Goal: Task Accomplishment & Management: Manage account settings

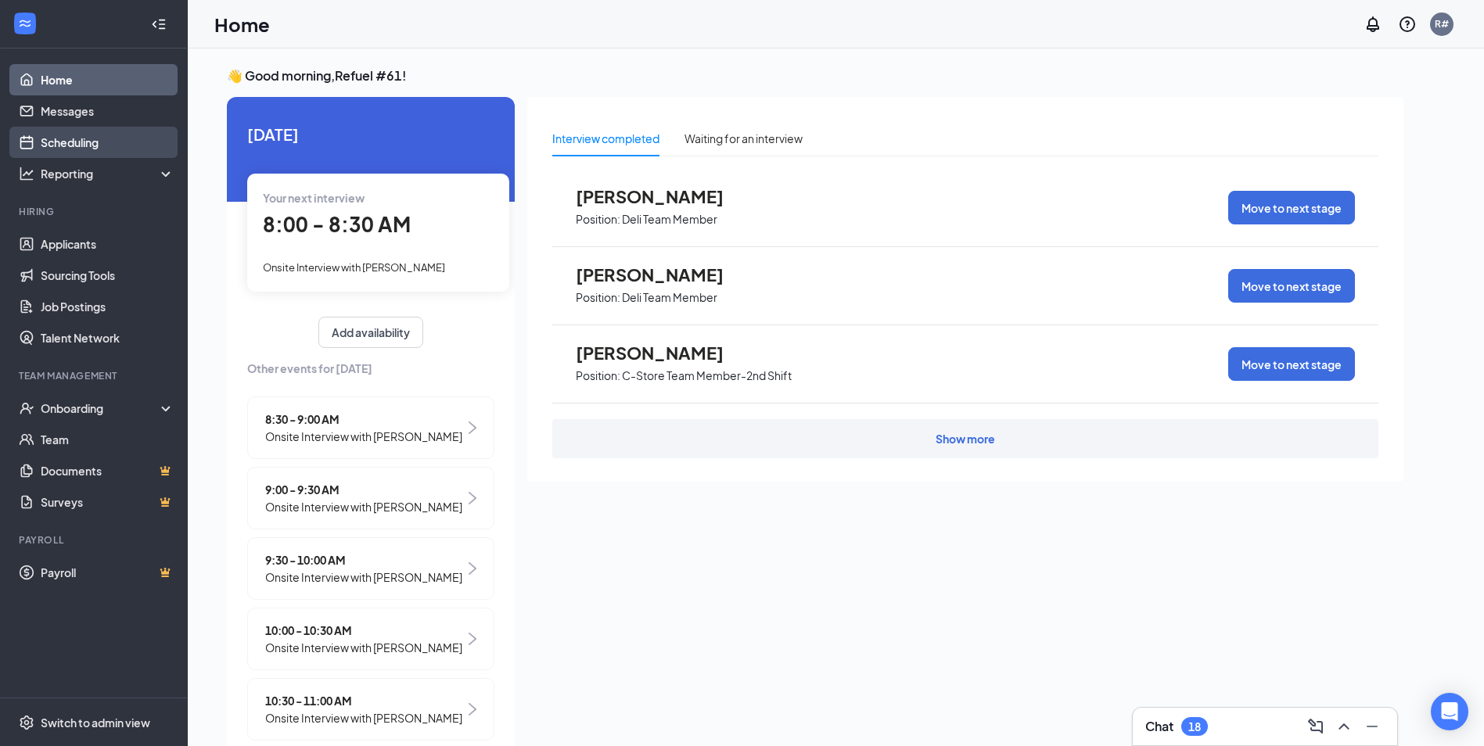
click at [64, 134] on link "Scheduling" at bounding box center [108, 142] width 134 height 31
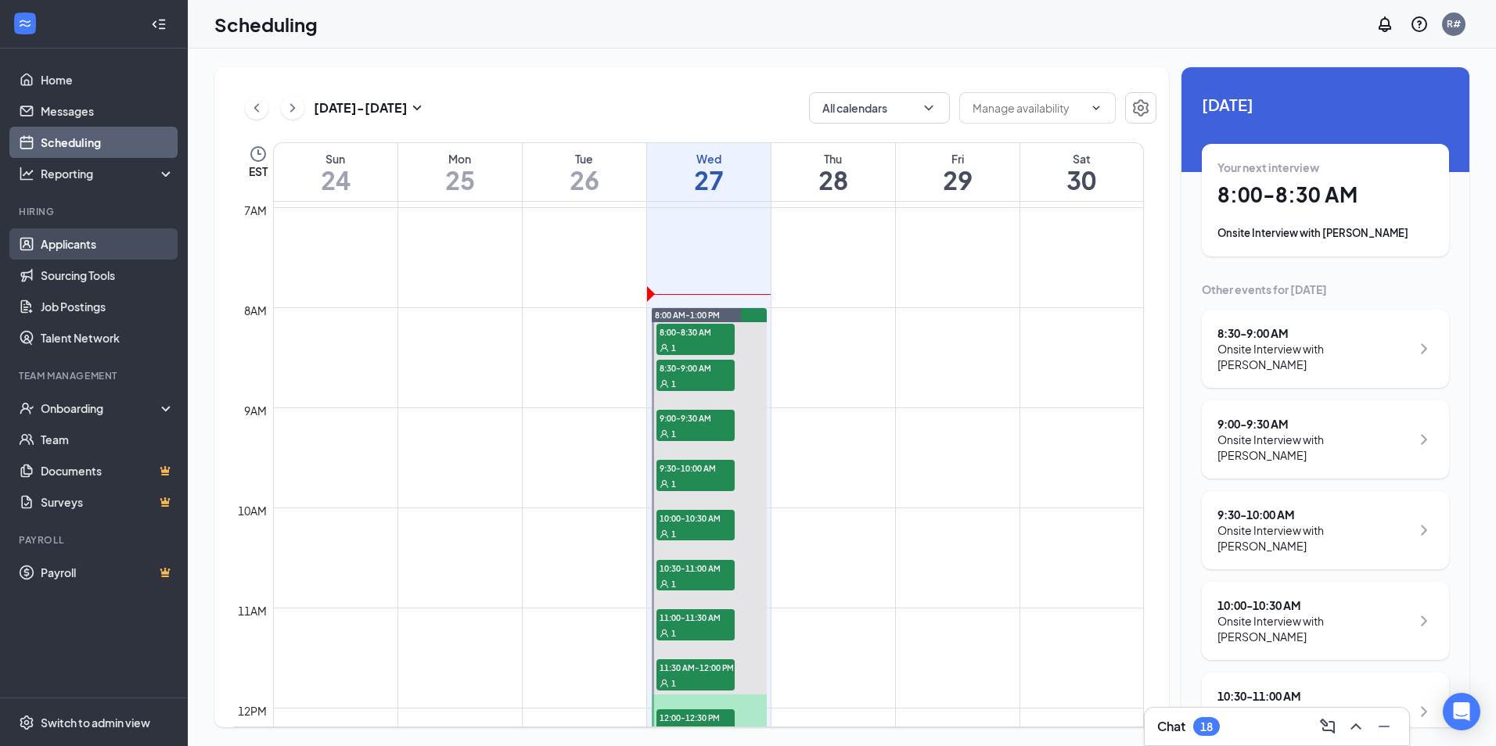
scroll to position [691, 0]
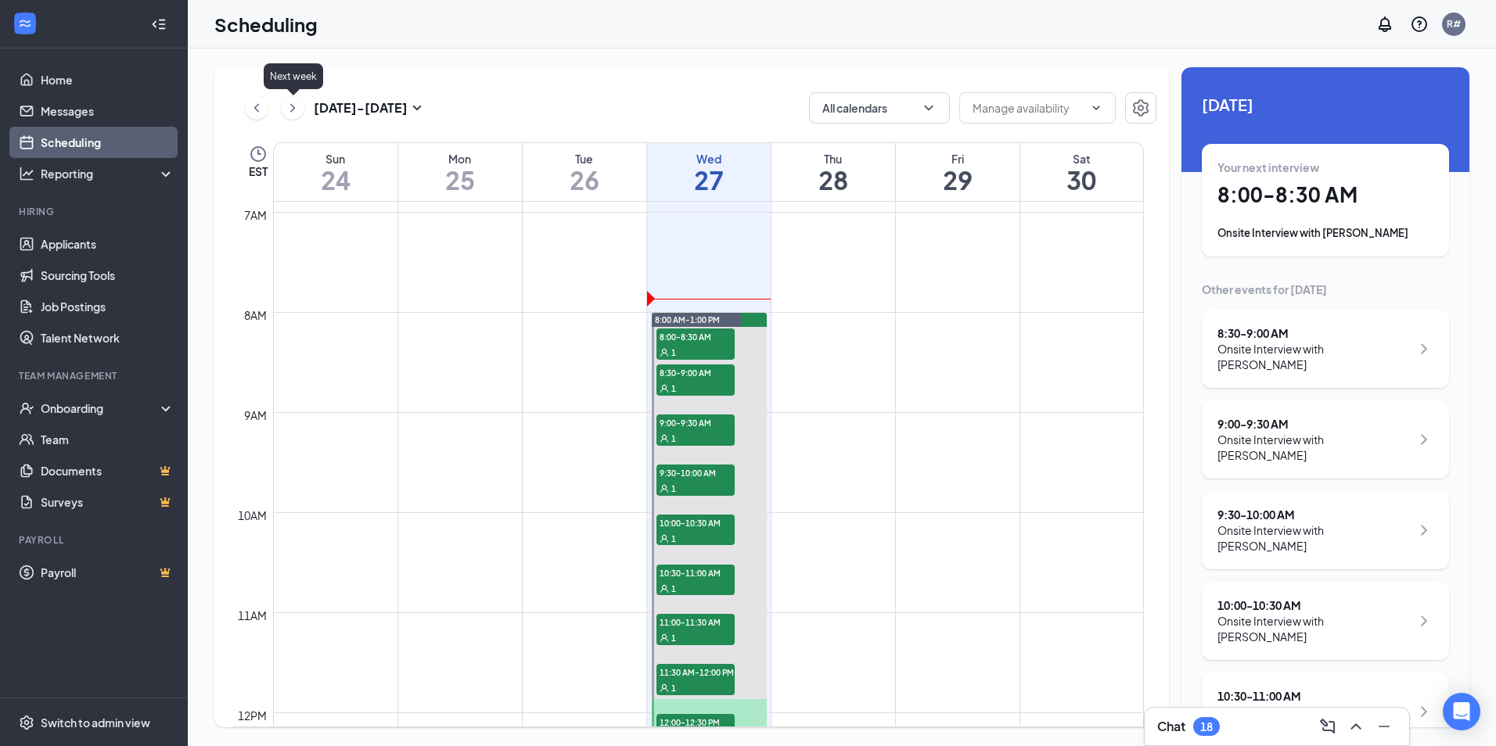
click at [287, 107] on icon "ChevronRight" at bounding box center [293, 108] width 16 height 19
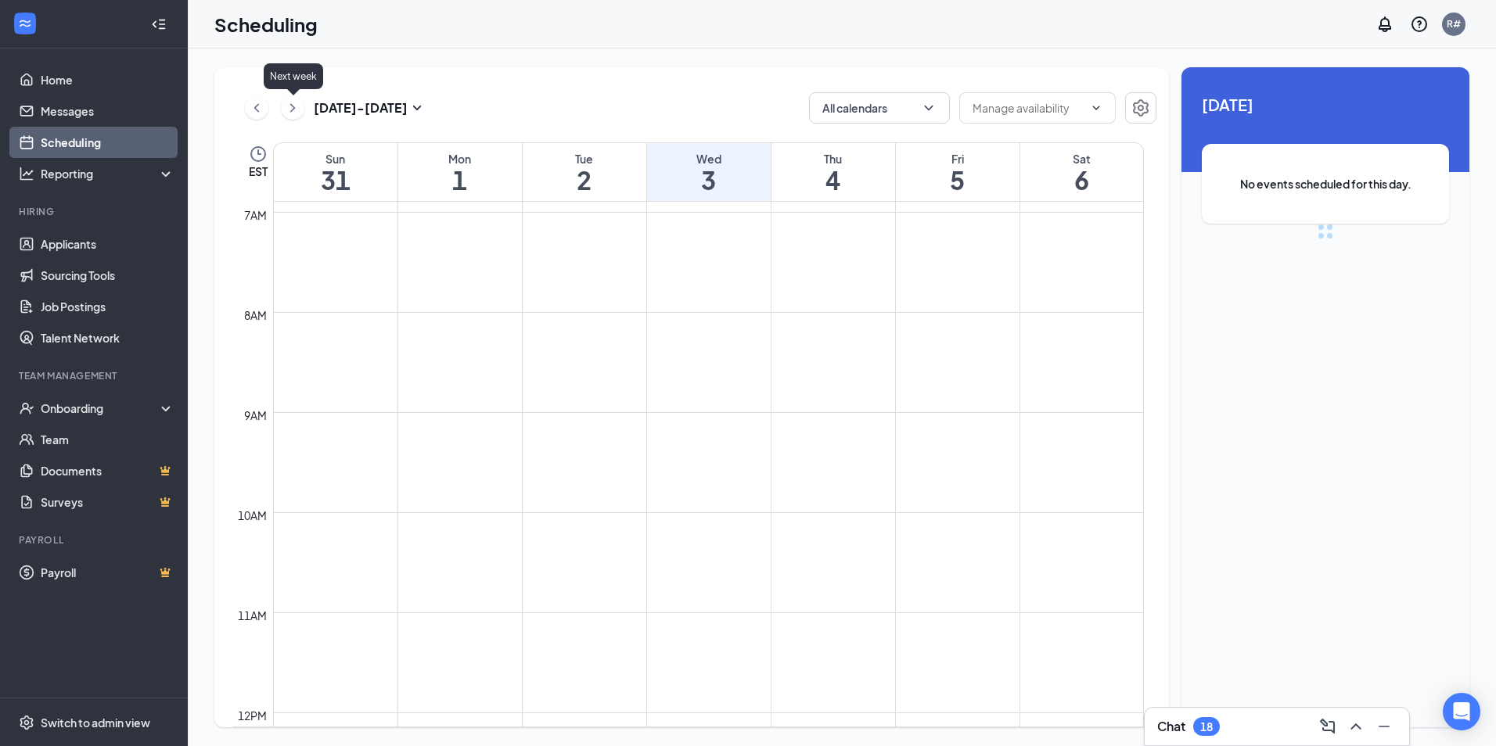
scroll to position [769, 0]
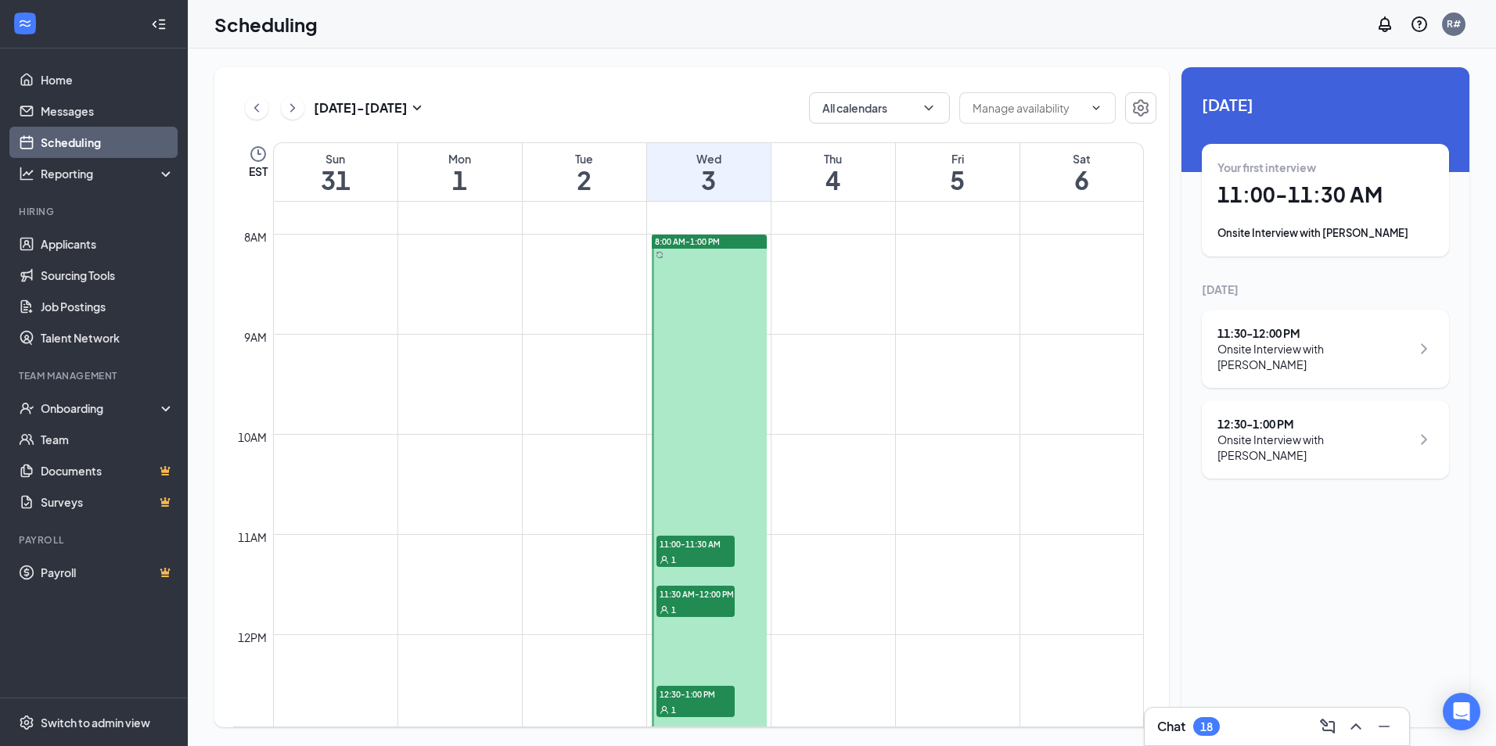
click at [741, 360] on div at bounding box center [709, 485] width 115 height 500
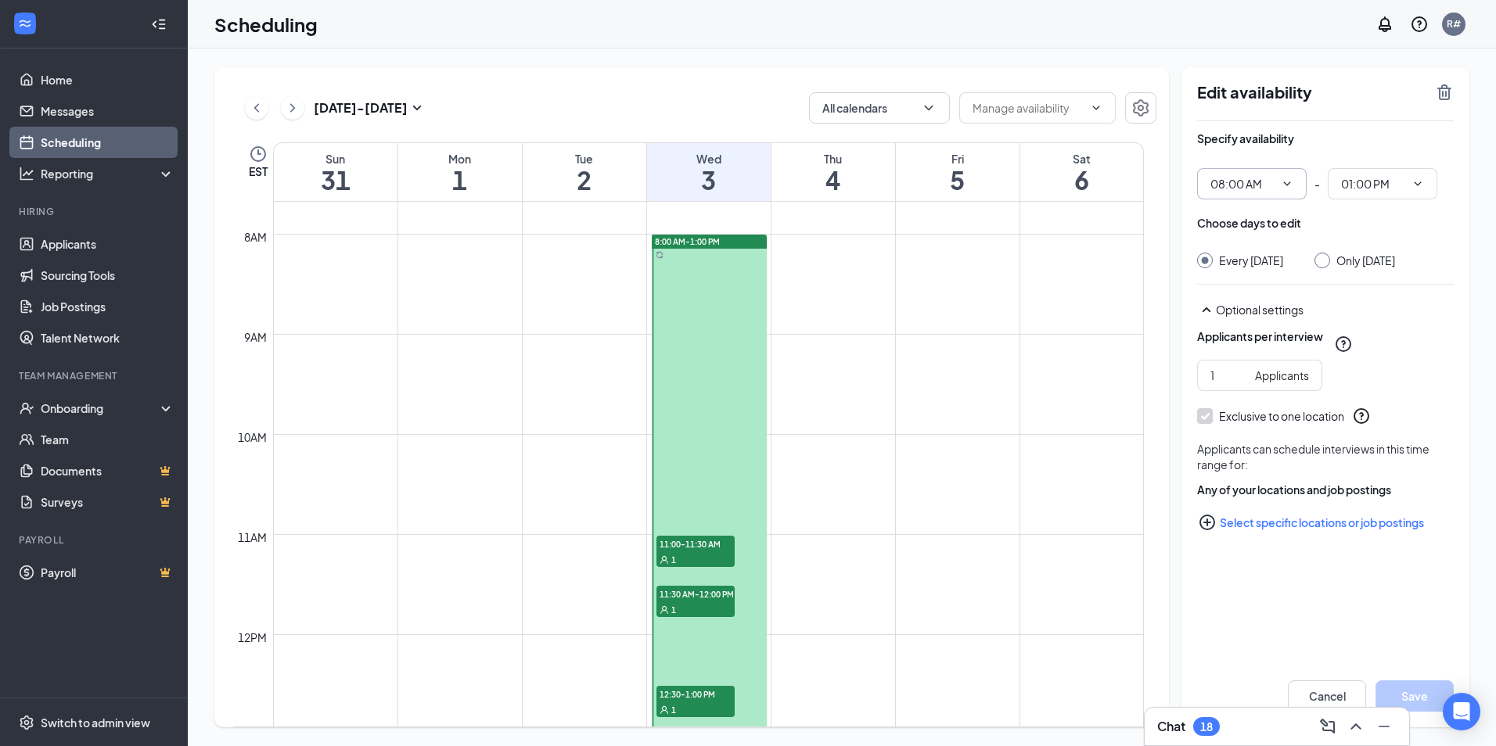
click at [1217, 182] on input "08:00 AM" at bounding box center [1243, 183] width 64 height 17
click at [1219, 177] on input "08:00 AM" at bounding box center [1243, 183] width 64 height 17
click at [1222, 184] on input "08:00 AM" at bounding box center [1243, 183] width 64 height 17
click at [1215, 182] on input "08:00 AM" at bounding box center [1243, 183] width 64 height 17
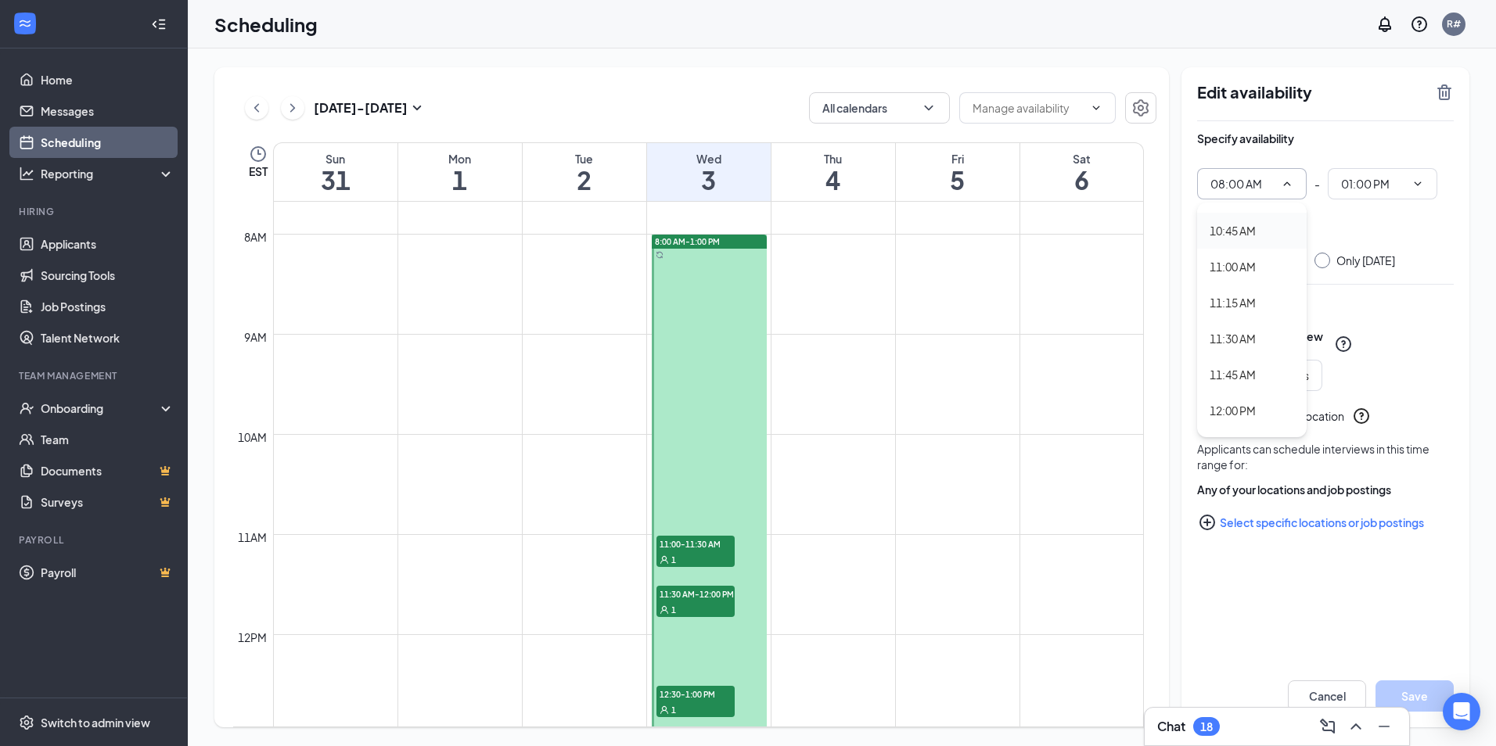
scroll to position [1565, 0]
click at [1250, 236] on div "11:00 AM" at bounding box center [1233, 239] width 46 height 17
type input "11:00 AM"
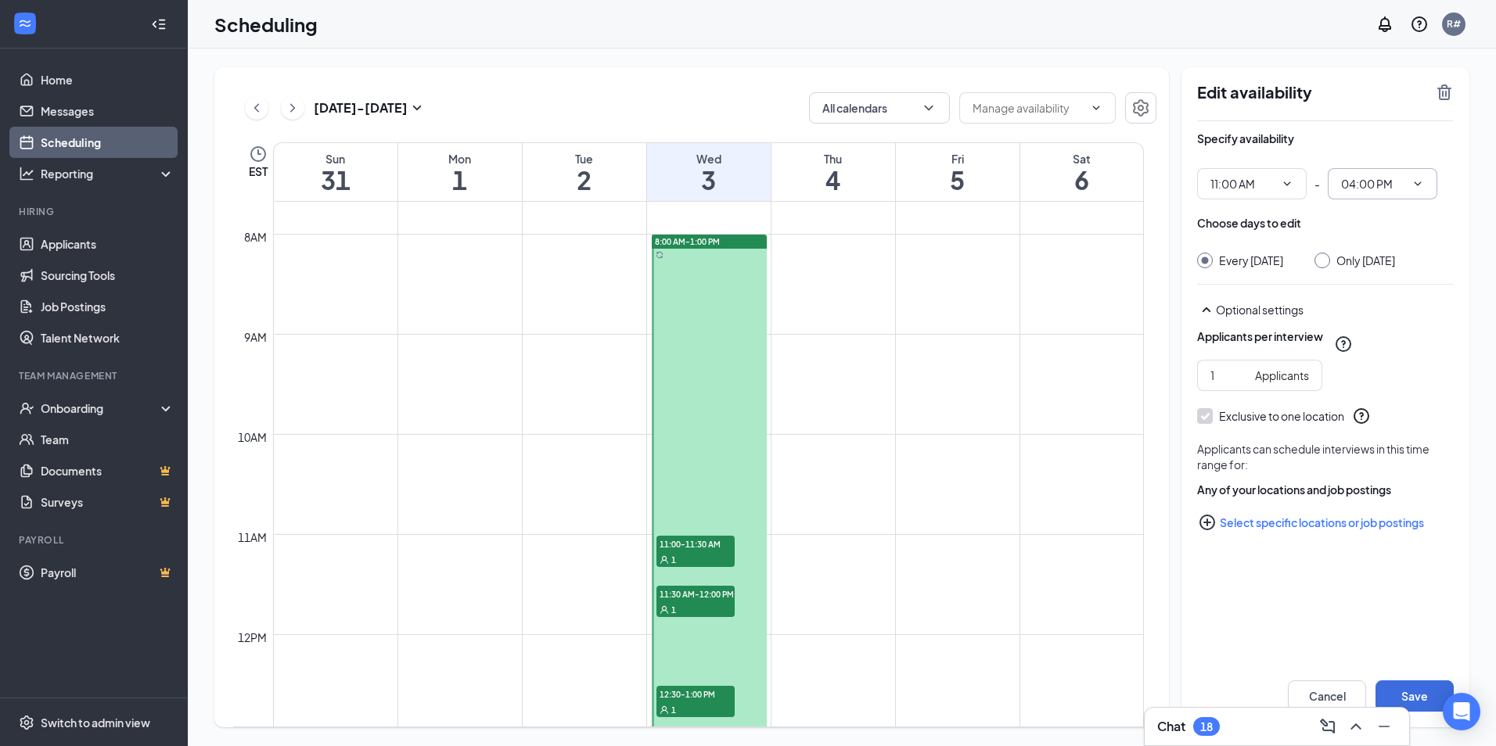
click at [1421, 178] on icon "ChevronDown" at bounding box center [1418, 184] width 13 height 13
click at [1365, 340] on div "01:00 PM" at bounding box center [1363, 334] width 46 height 17
type input "01:00 PM"
click at [1330, 259] on div at bounding box center [1323, 261] width 16 height 16
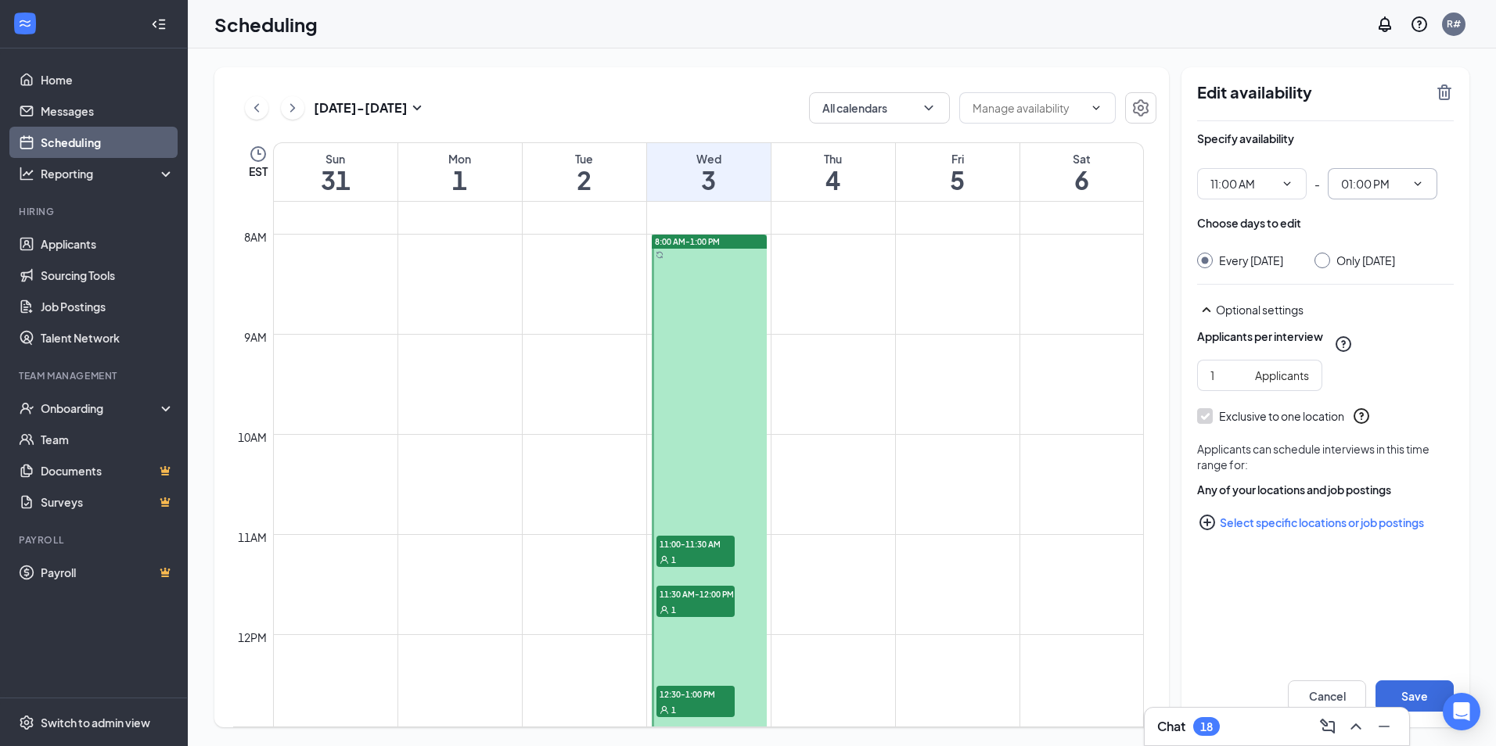
click at [1326, 259] on input "Only [DATE]" at bounding box center [1320, 258] width 11 height 11
radio input "true"
radio input "false"
click at [1423, 696] on button "Save" at bounding box center [1415, 696] width 78 height 31
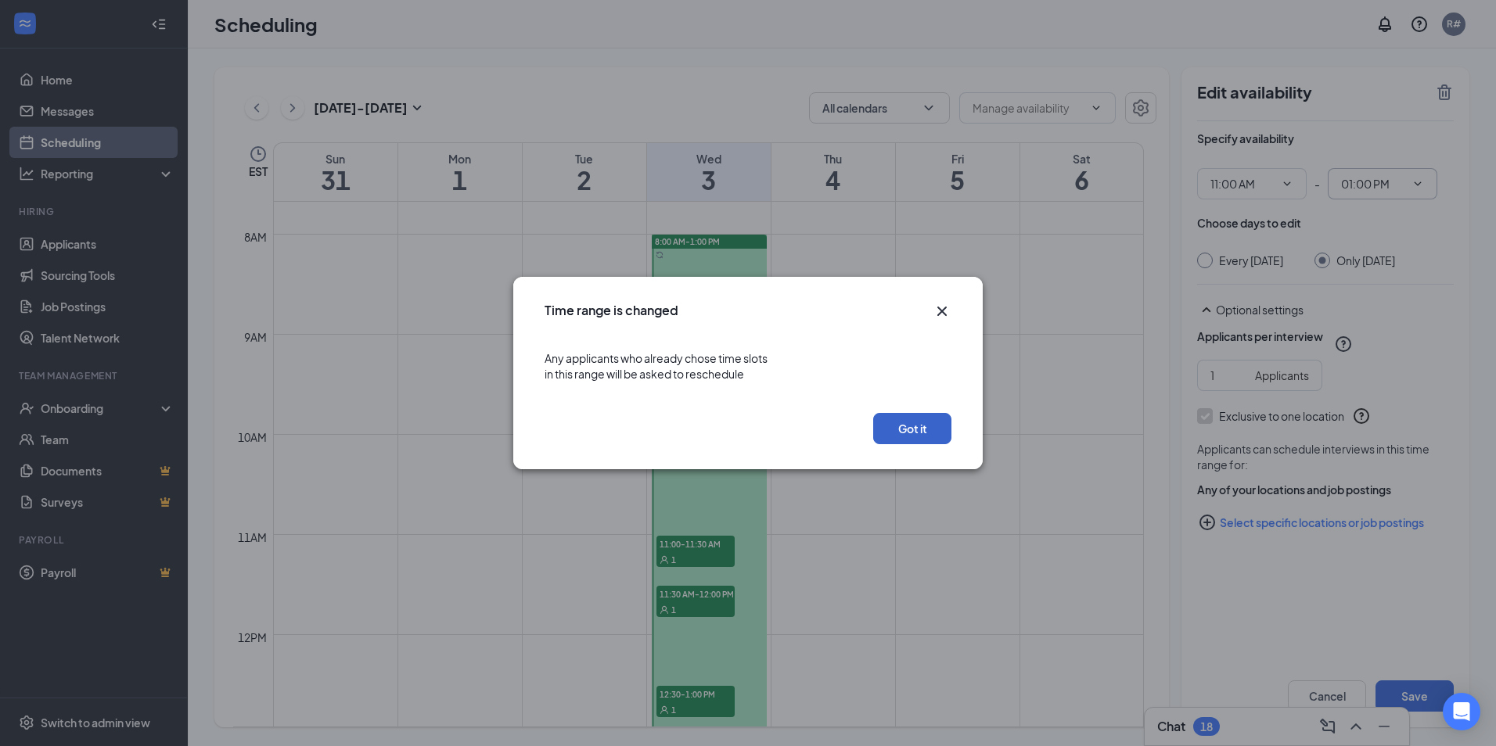
click at [923, 429] on button "Got it" at bounding box center [912, 428] width 78 height 31
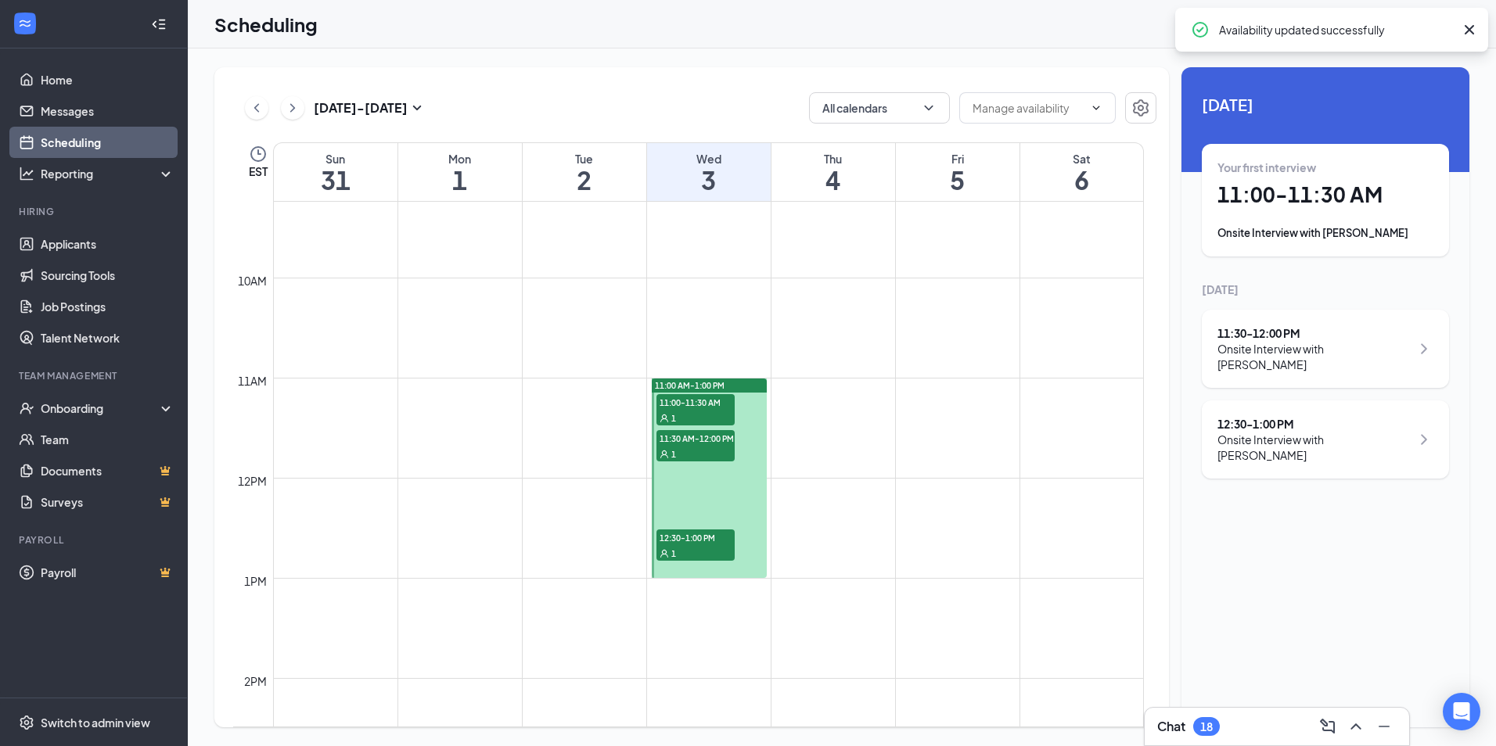
scroll to position [613, 0]
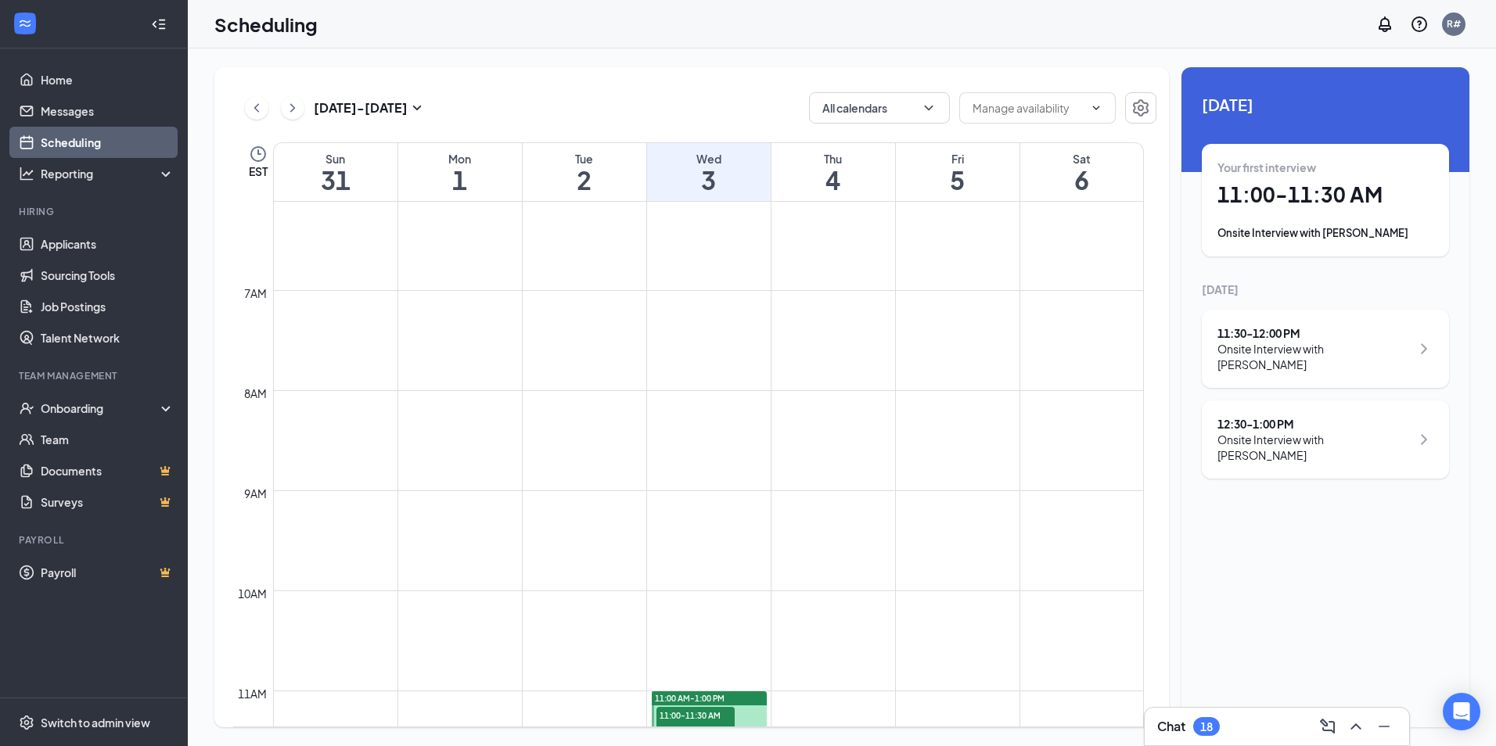
click at [286, 107] on icon "ChevronRight" at bounding box center [293, 108] width 16 height 19
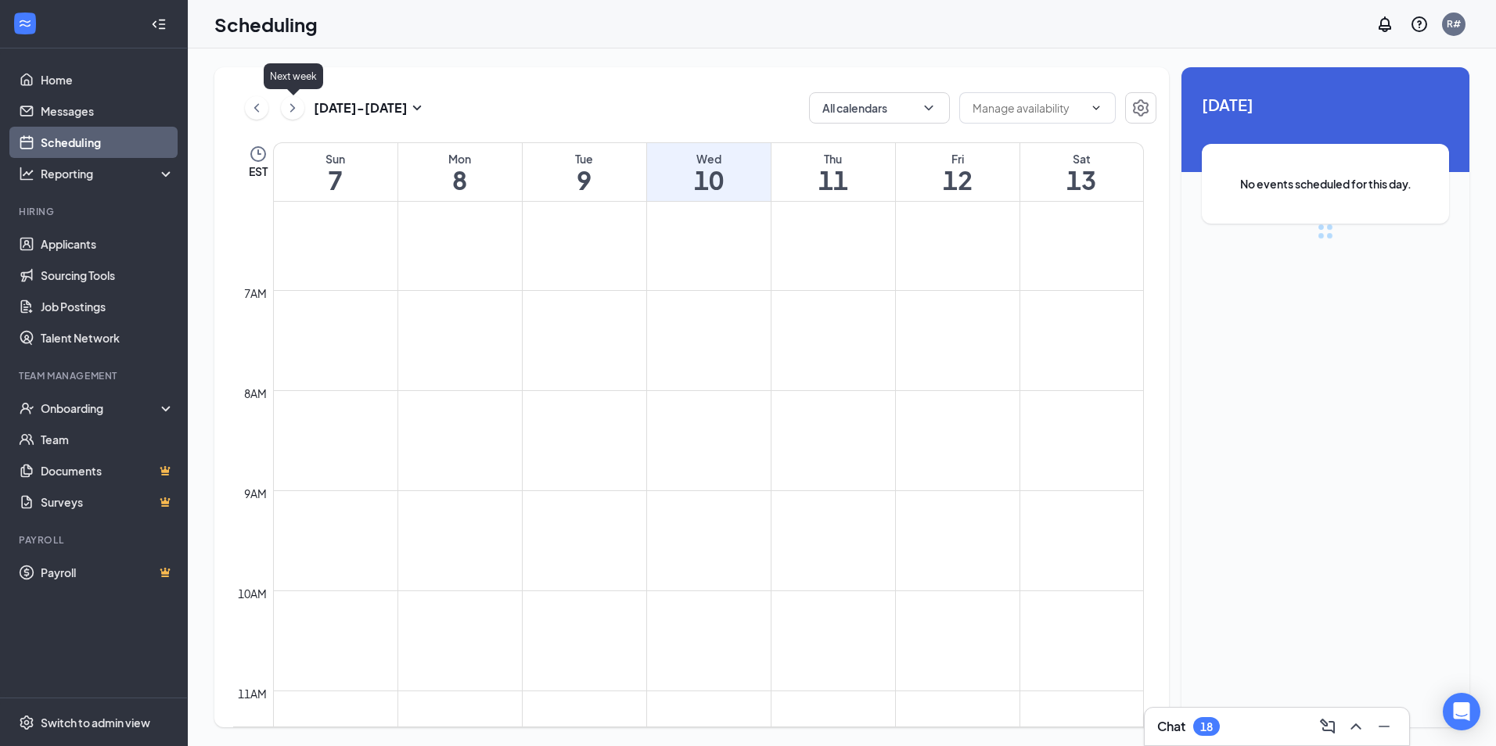
scroll to position [769, 0]
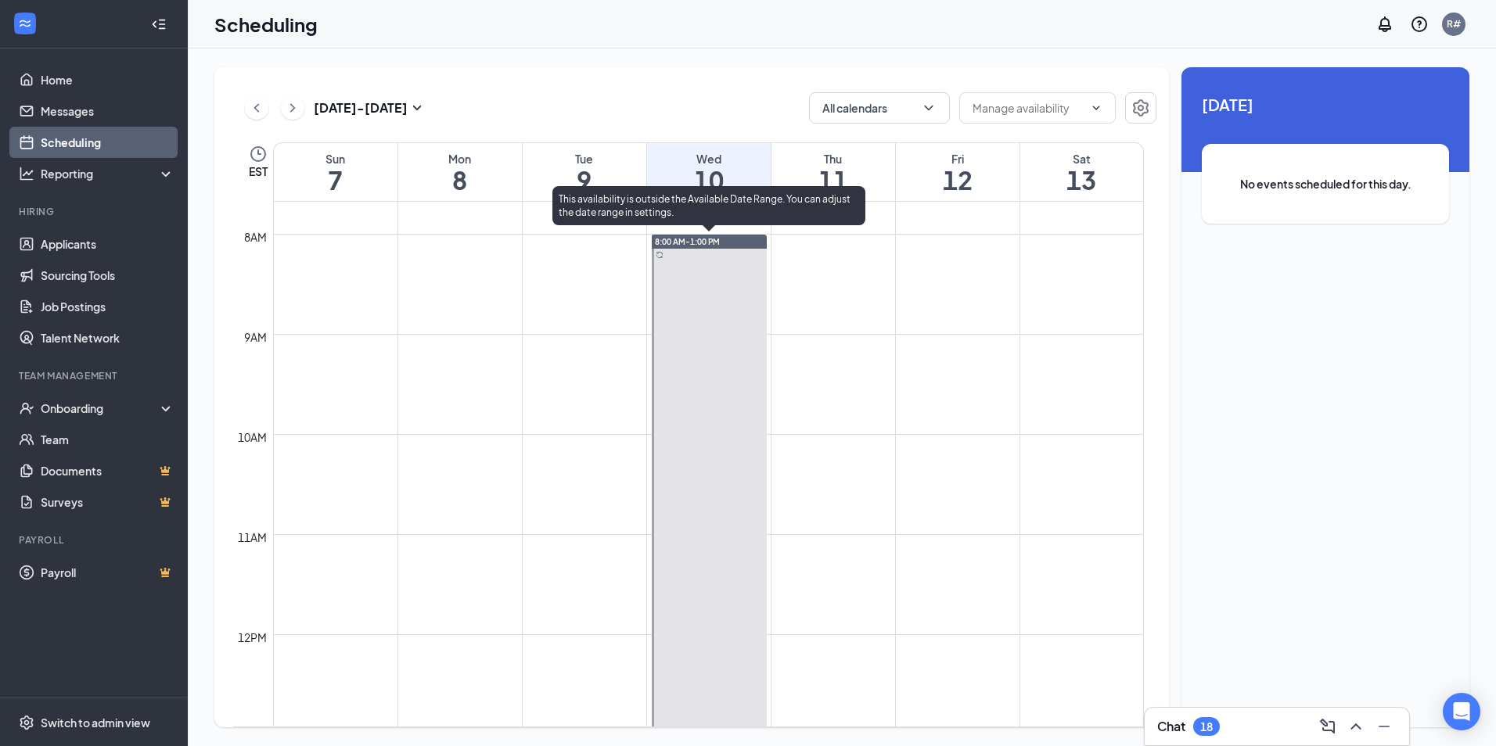
click at [732, 292] on div at bounding box center [709, 485] width 115 height 500
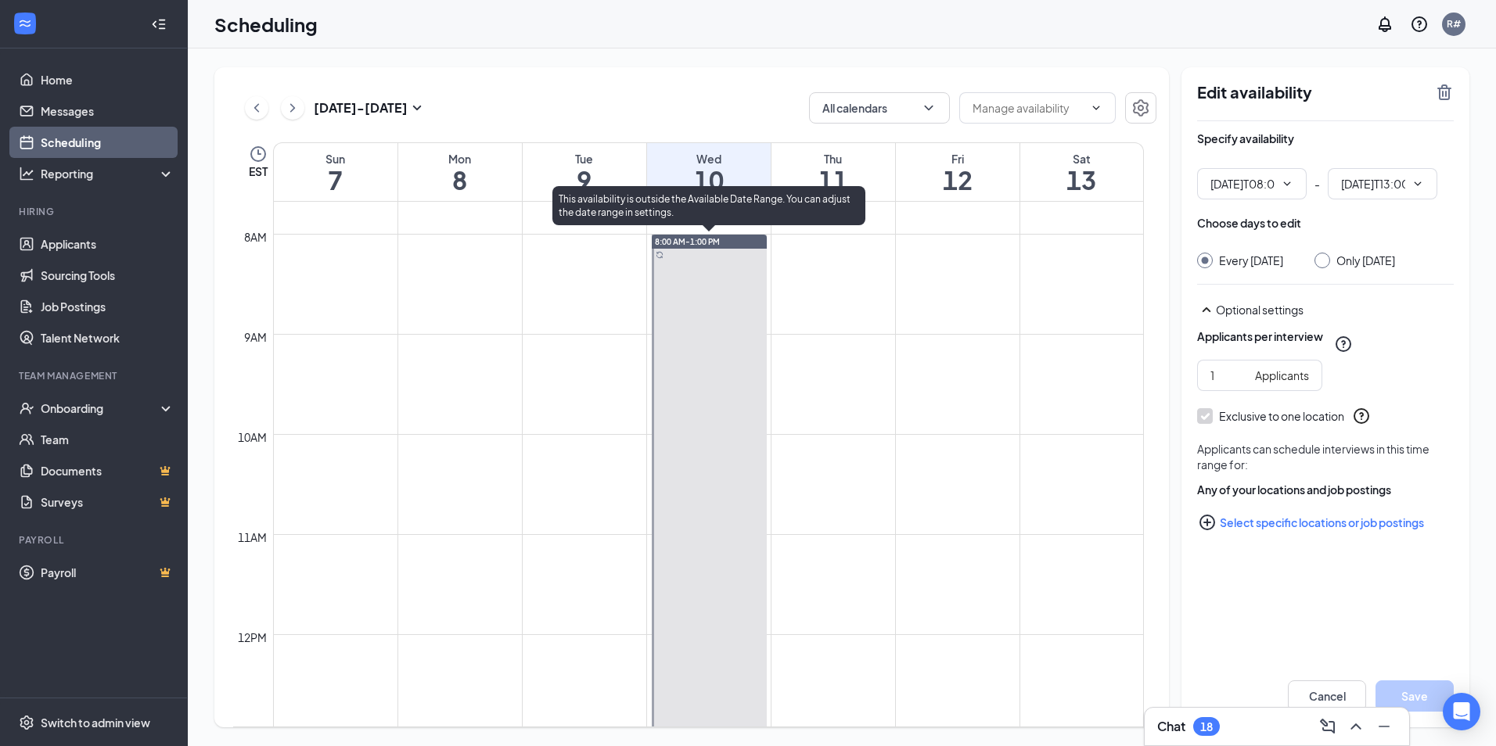
click at [732, 281] on div at bounding box center [709, 485] width 115 height 500
type input "08:00 AM"
type input "01:00 PM"
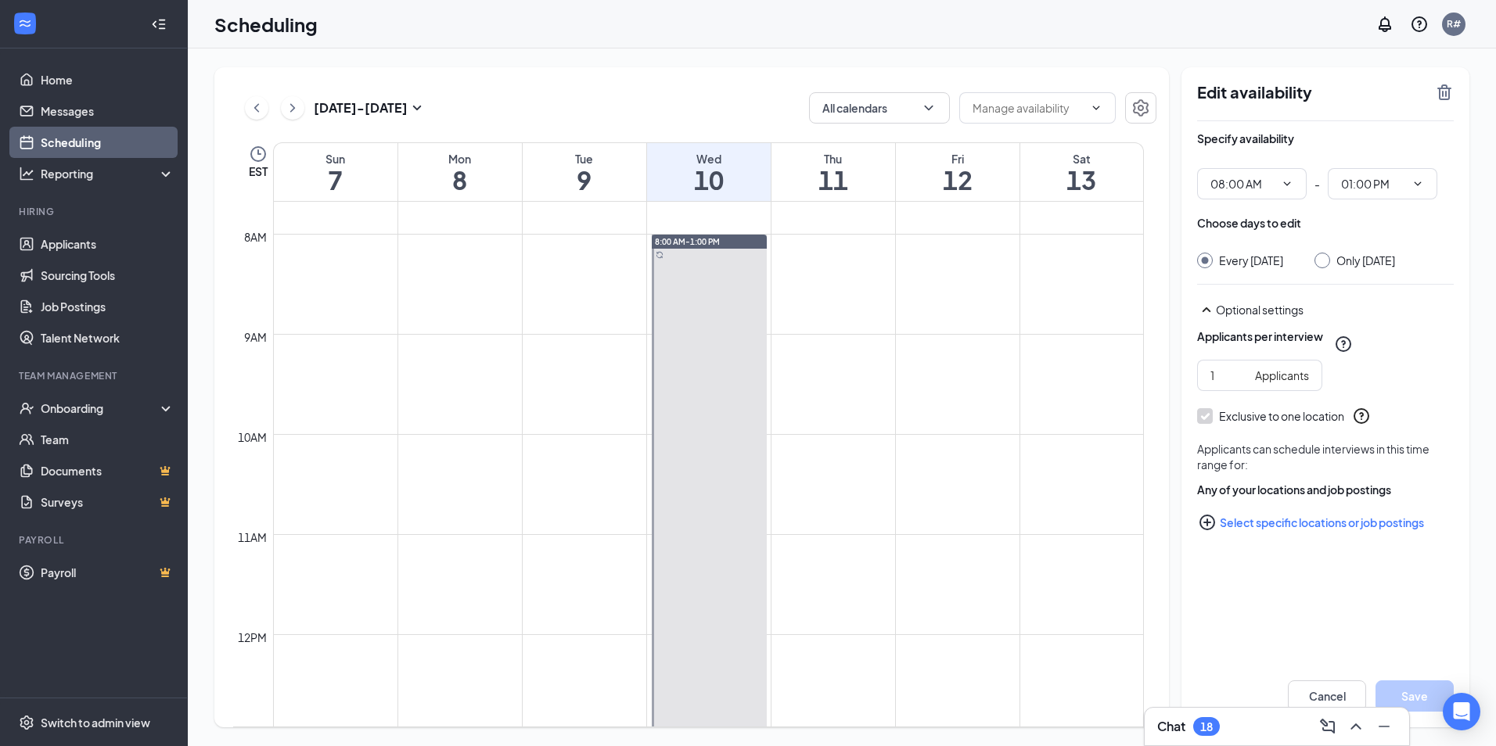
click at [1446, 95] on icon "TrashOutline" at bounding box center [1444, 93] width 14 height 16
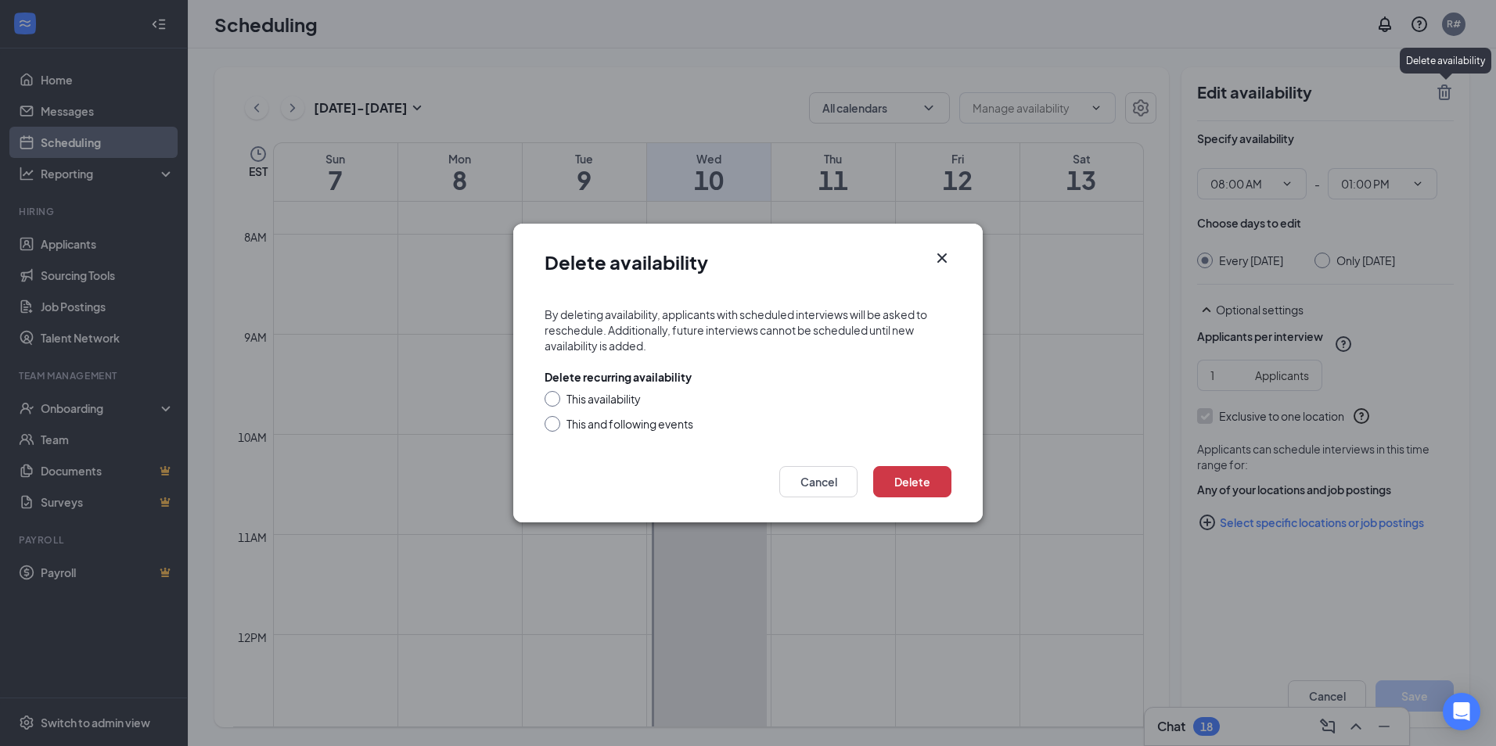
click at [613, 424] on div "This and following events" at bounding box center [630, 424] width 127 height 16
click at [556, 424] on input "This and following events" at bounding box center [550, 421] width 11 height 11
radio input "true"
click at [924, 481] on button "Delete" at bounding box center [912, 481] width 78 height 31
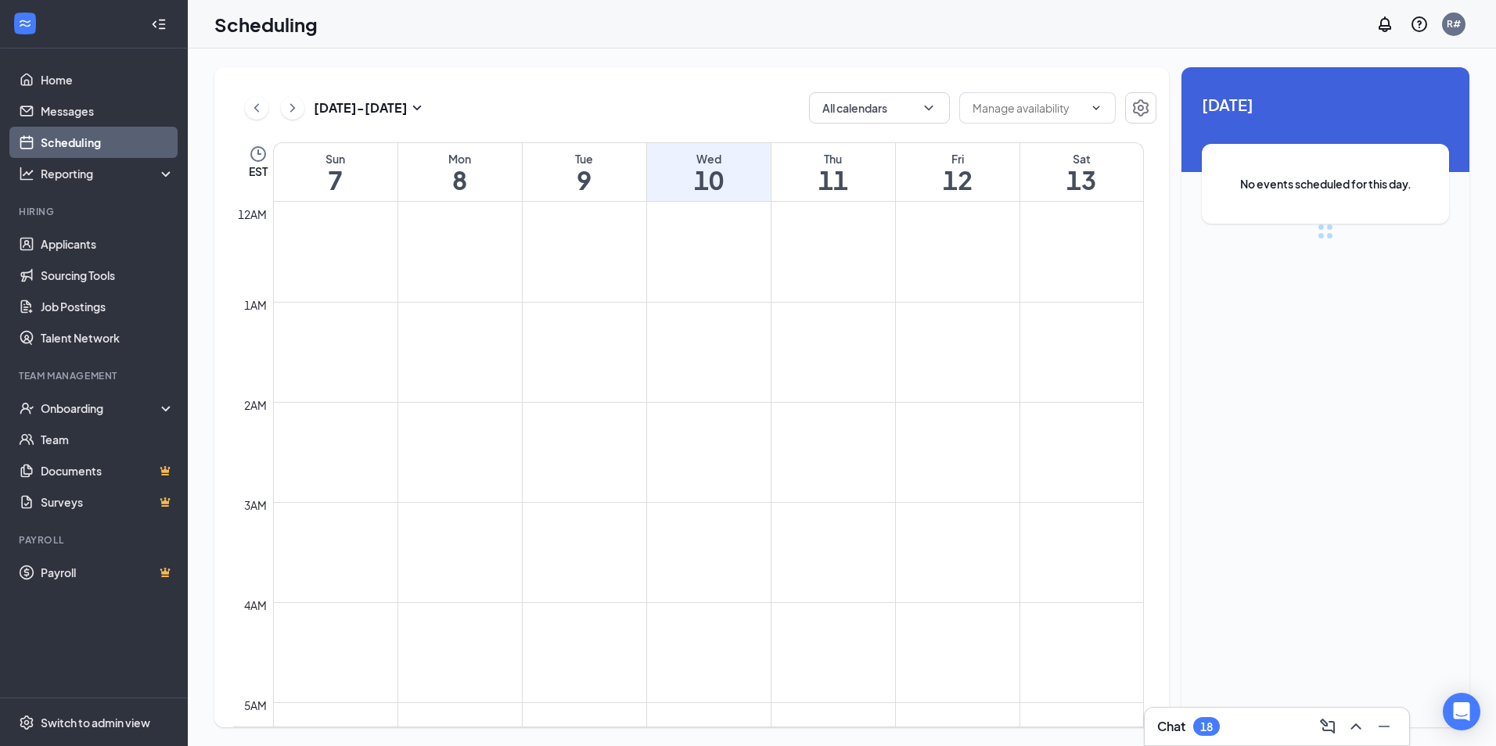
scroll to position [769, 0]
